Goal: Register for event/course

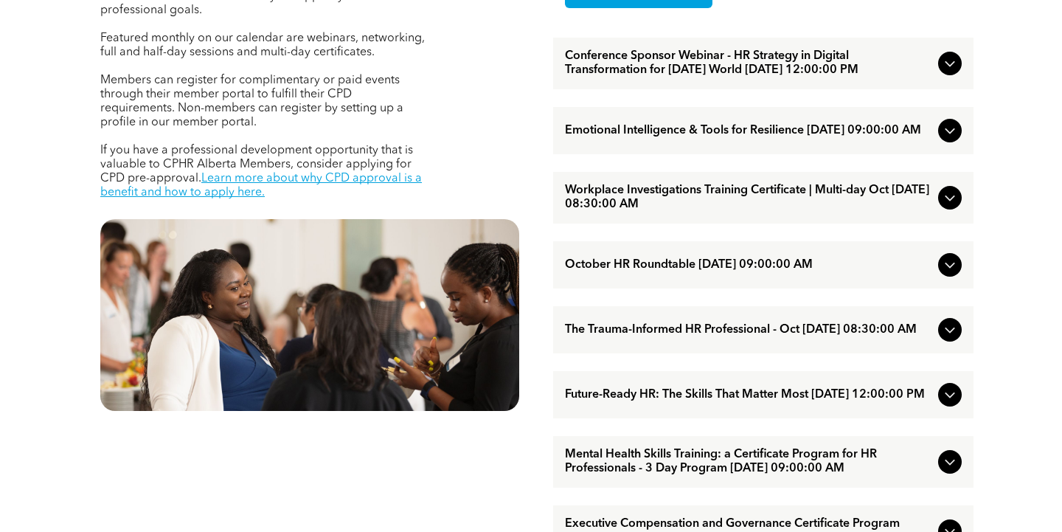
scroll to position [642, 0]
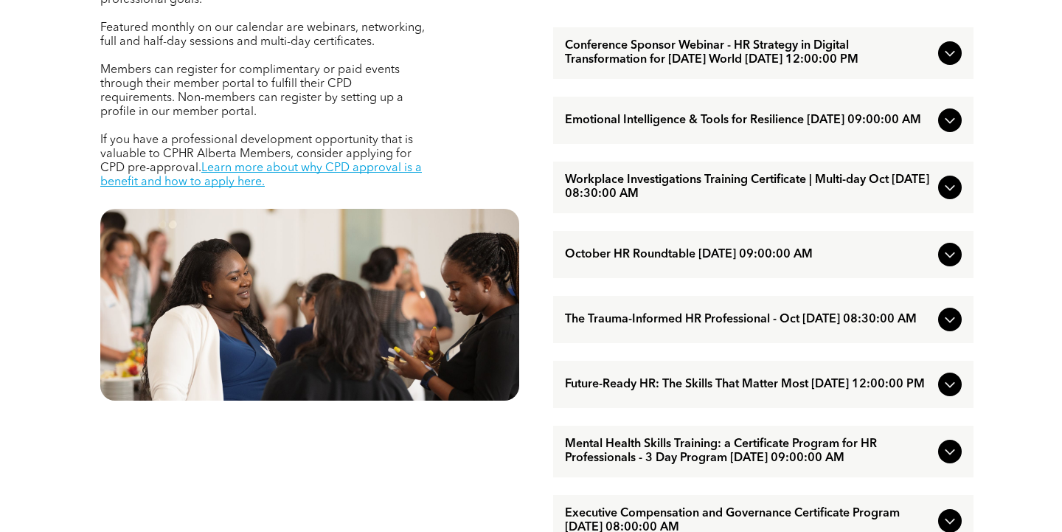
click at [789, 55] on span "Conference Sponsor Webinar - HR Strategy in Digital Transformation for [DATE] W…" at bounding box center [748, 53] width 367 height 28
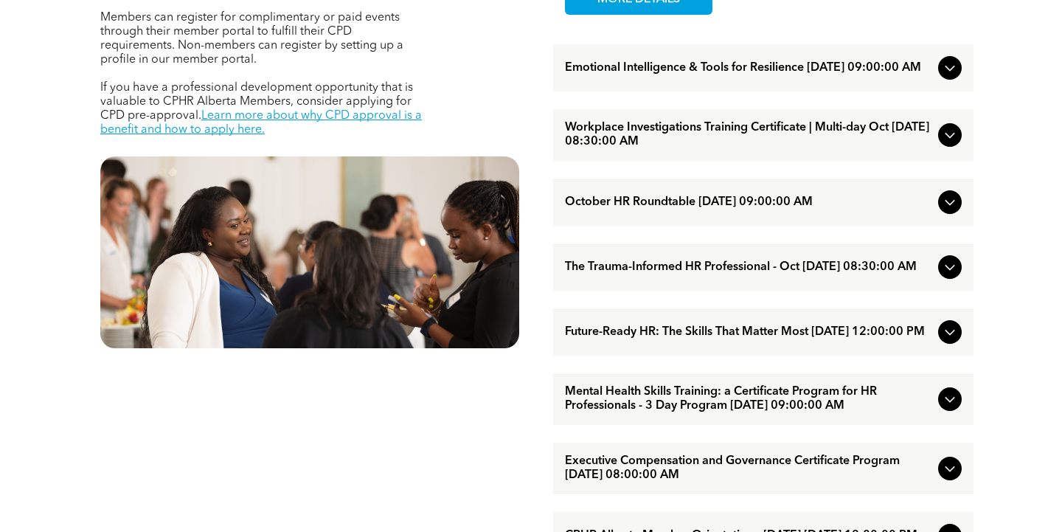
scroll to position [701, 0]
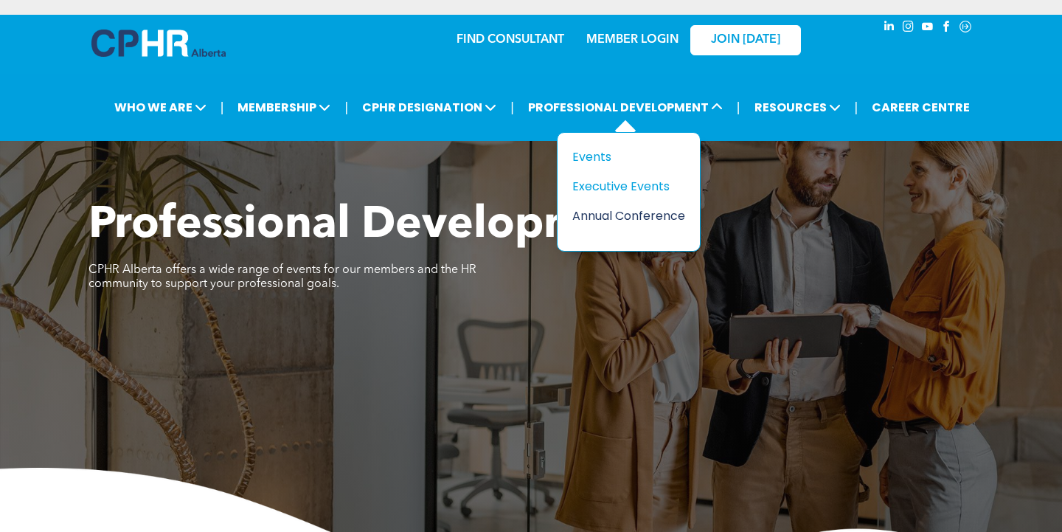
click at [631, 215] on div "Annual Conference" at bounding box center [624, 216] width 102 height 18
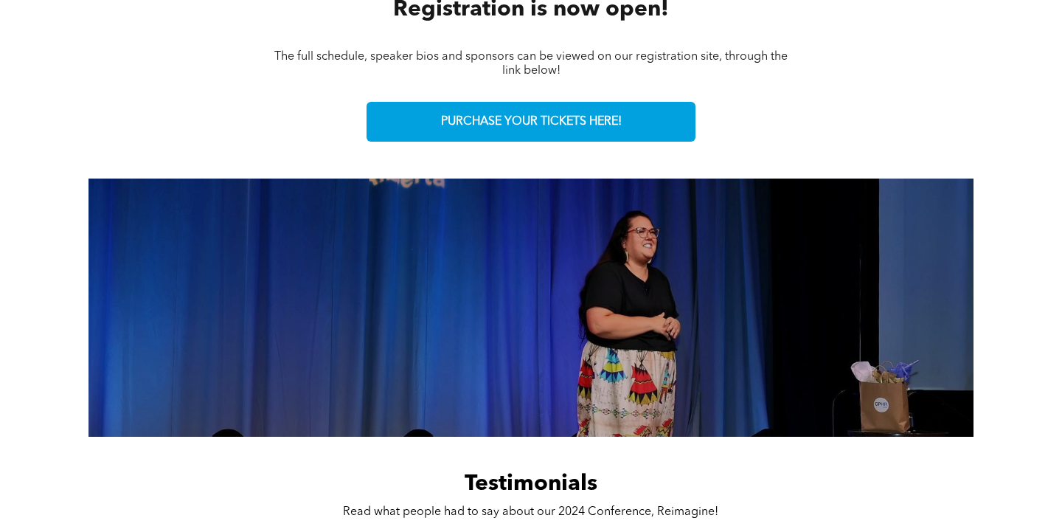
scroll to position [734, 0]
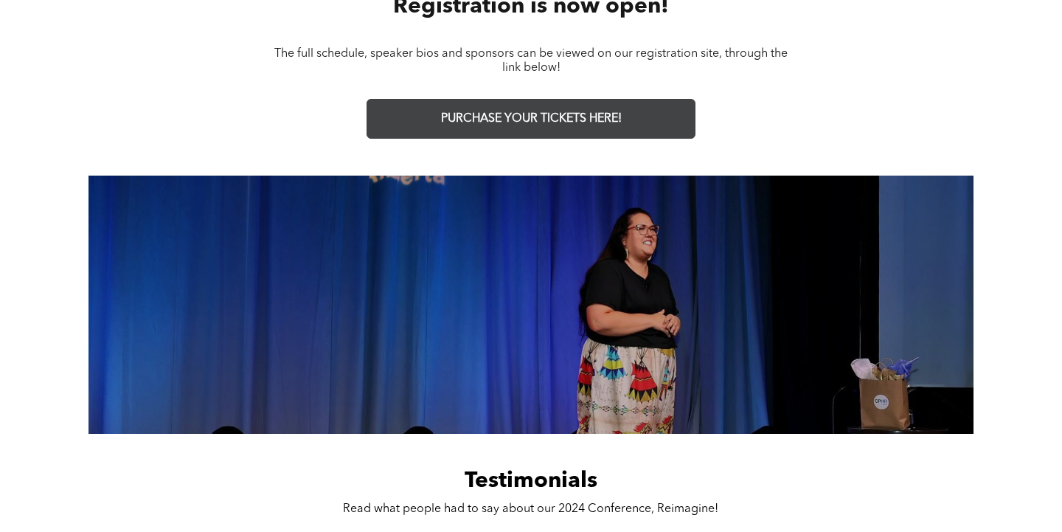
click at [622, 120] on span "PURCHASE YOUR TICKETS HERE!" at bounding box center [531, 119] width 181 height 14
